Goal: Task Accomplishment & Management: Use online tool/utility

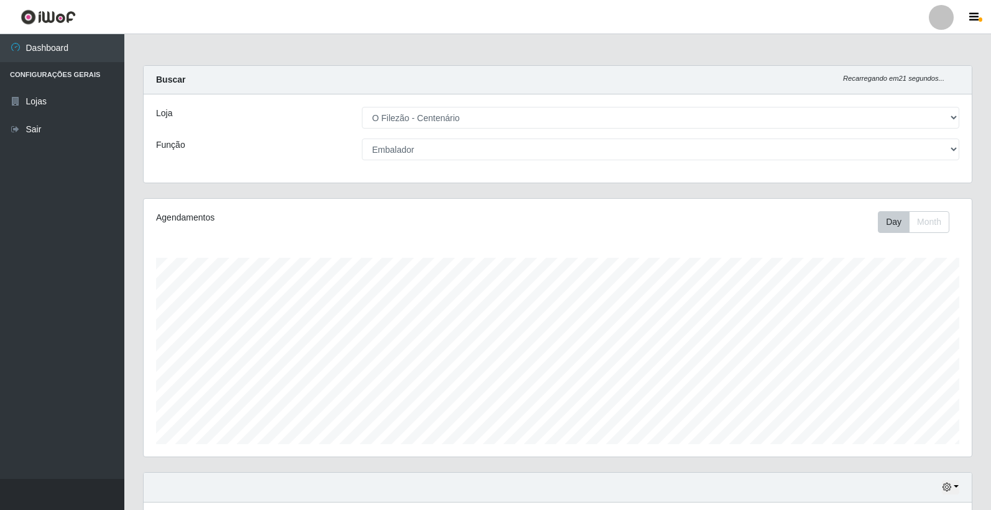
select select "203"
select select "1"
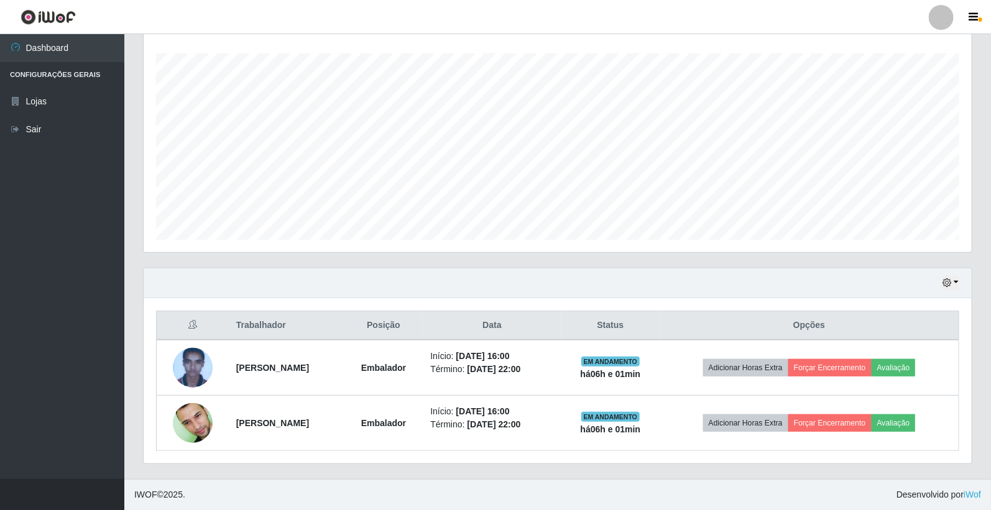
scroll to position [257, 828]
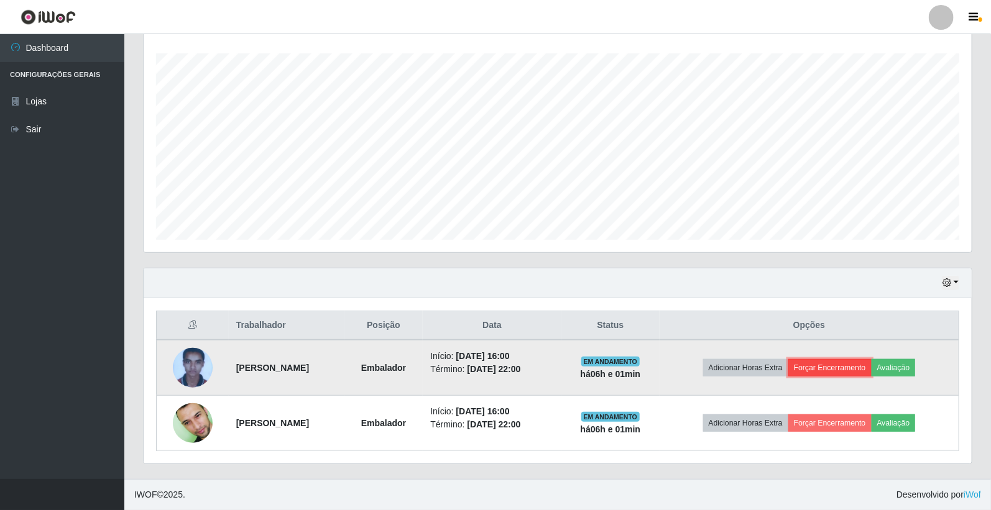
click at [853, 370] on button "Forçar Encerramento" at bounding box center [829, 367] width 83 height 17
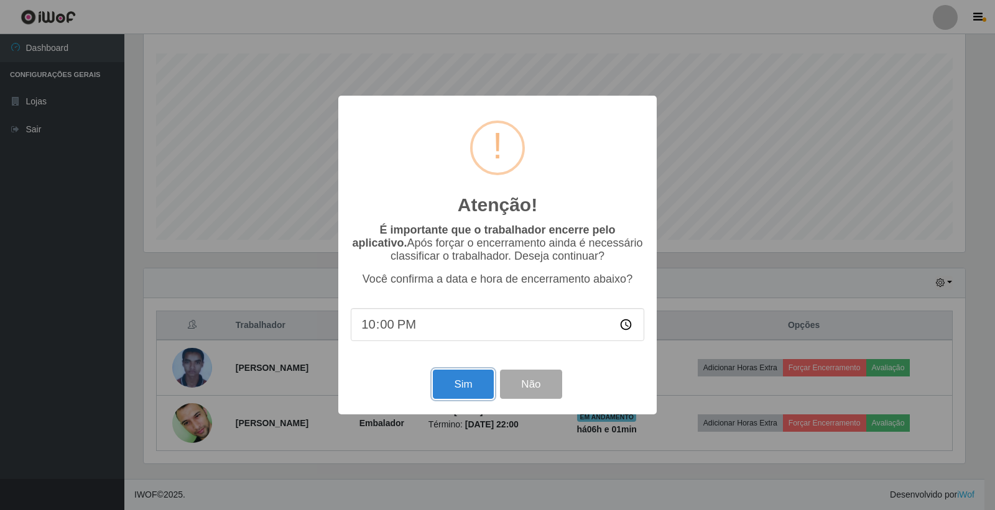
click at [471, 393] on button "Sim" at bounding box center [463, 384] width 60 height 29
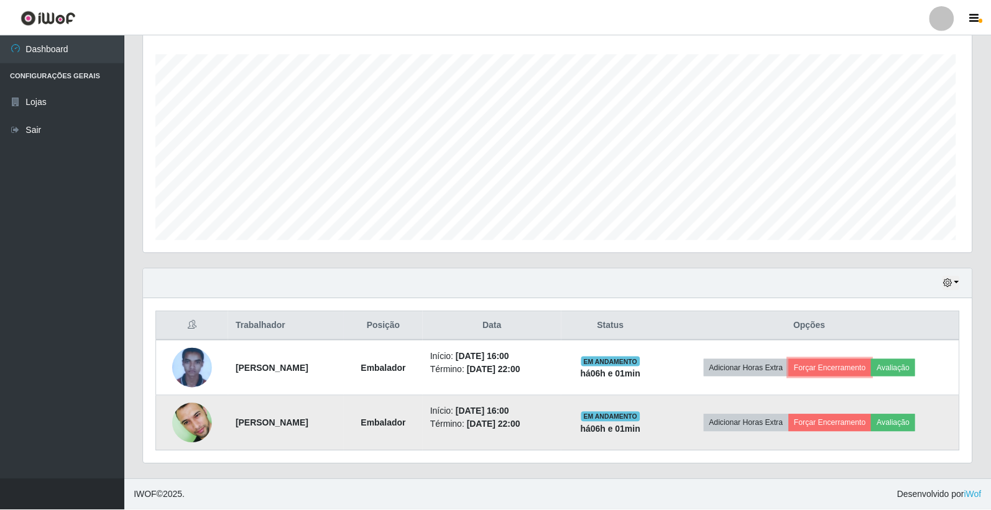
scroll to position [257, 828]
click at [837, 420] on button "Forçar Encerramento" at bounding box center [829, 423] width 83 height 17
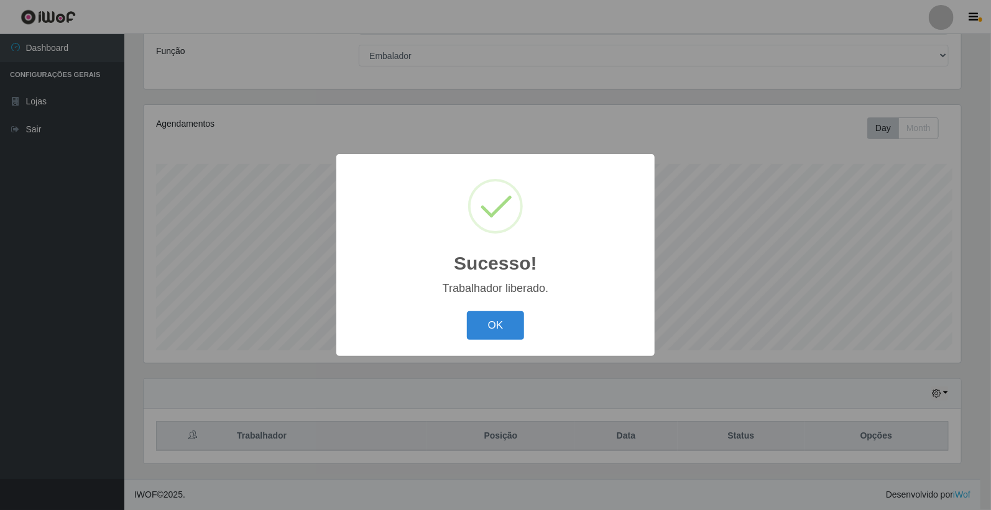
scroll to position [94, 0]
click at [490, 339] on button "OK" at bounding box center [498, 325] width 58 height 29
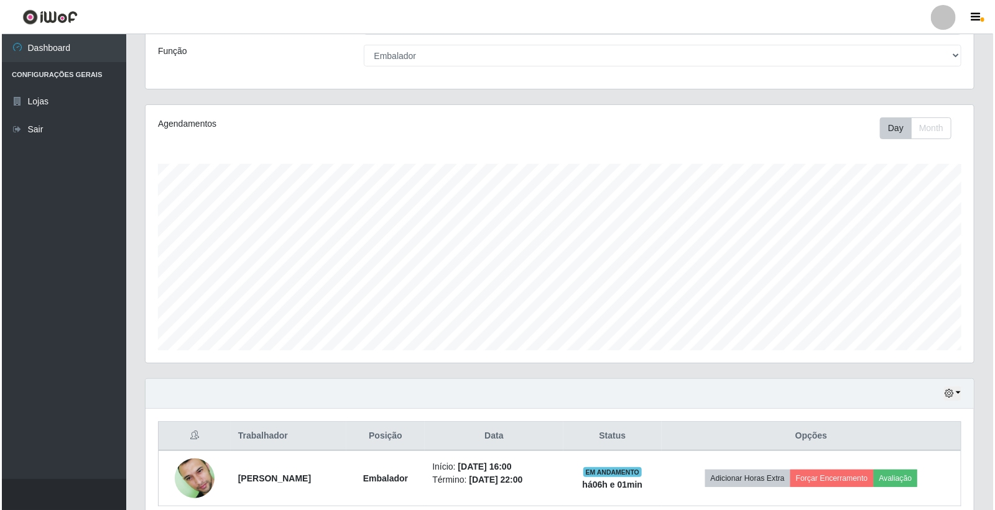
scroll to position [149, 0]
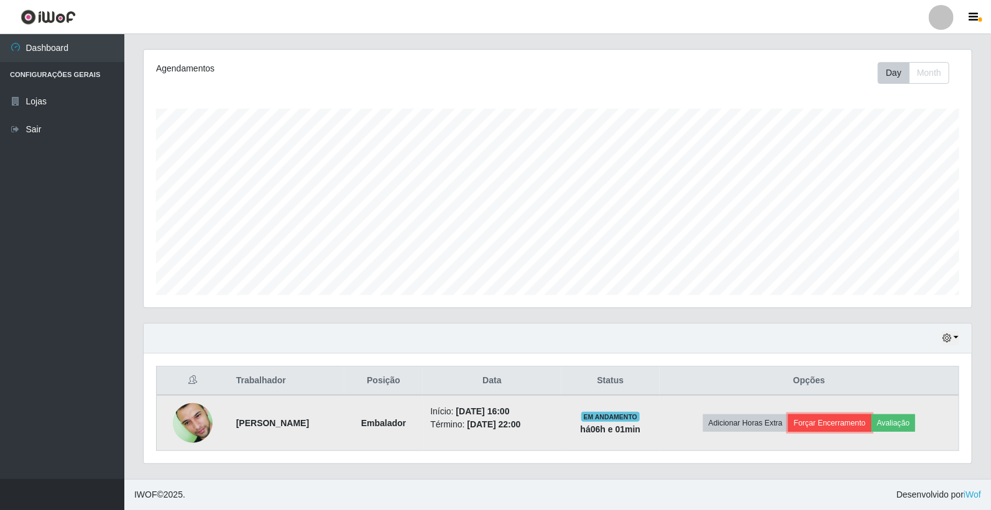
click at [824, 423] on button "Forçar Encerramento" at bounding box center [829, 423] width 83 height 17
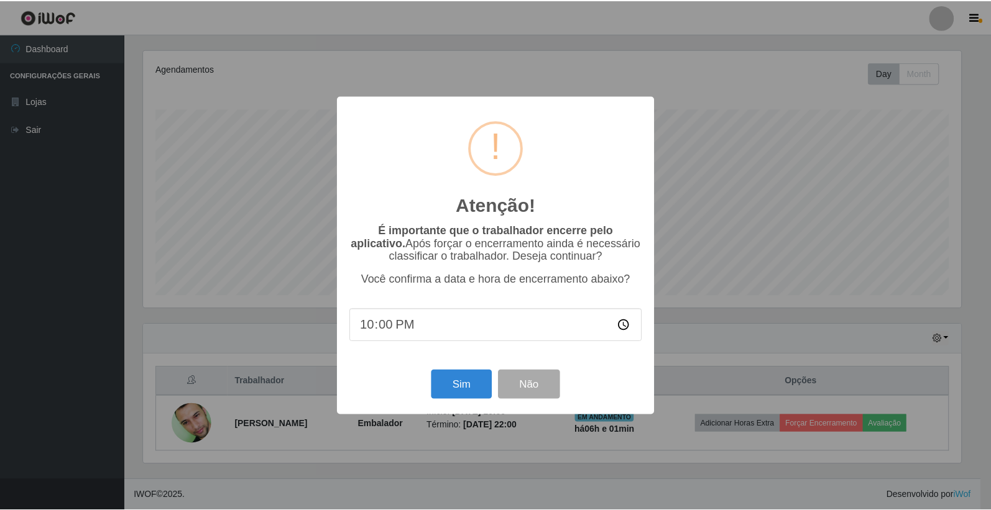
scroll to position [257, 821]
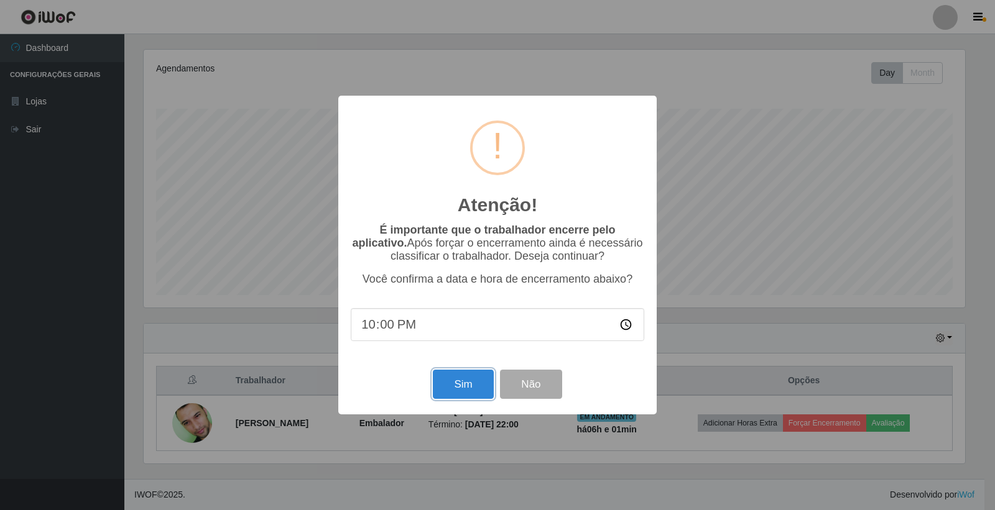
drag, startPoint x: 468, startPoint y: 380, endPoint x: 476, endPoint y: 368, distance: 14.0
click at [467, 380] on button "Sim" at bounding box center [463, 384] width 60 height 29
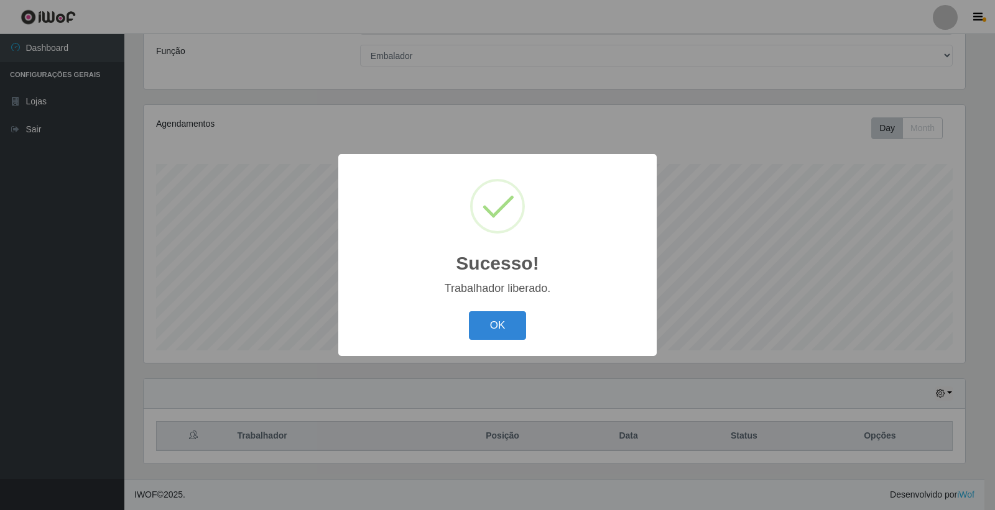
click at [467, 322] on div "OK Cancel" at bounding box center [497, 325] width 293 height 35
click at [485, 325] on button "OK" at bounding box center [498, 325] width 58 height 29
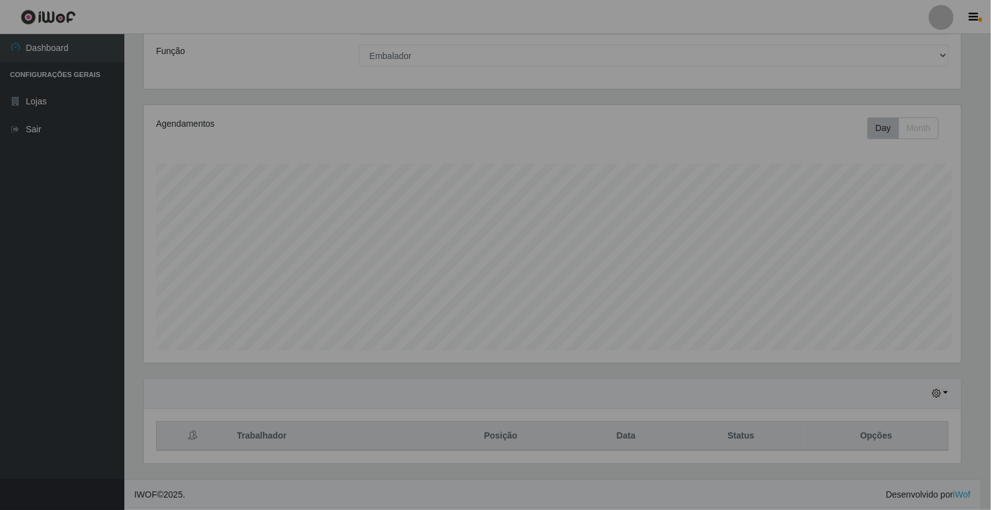
scroll to position [257, 828]
